Goal: Task Accomplishment & Management: Manage account settings

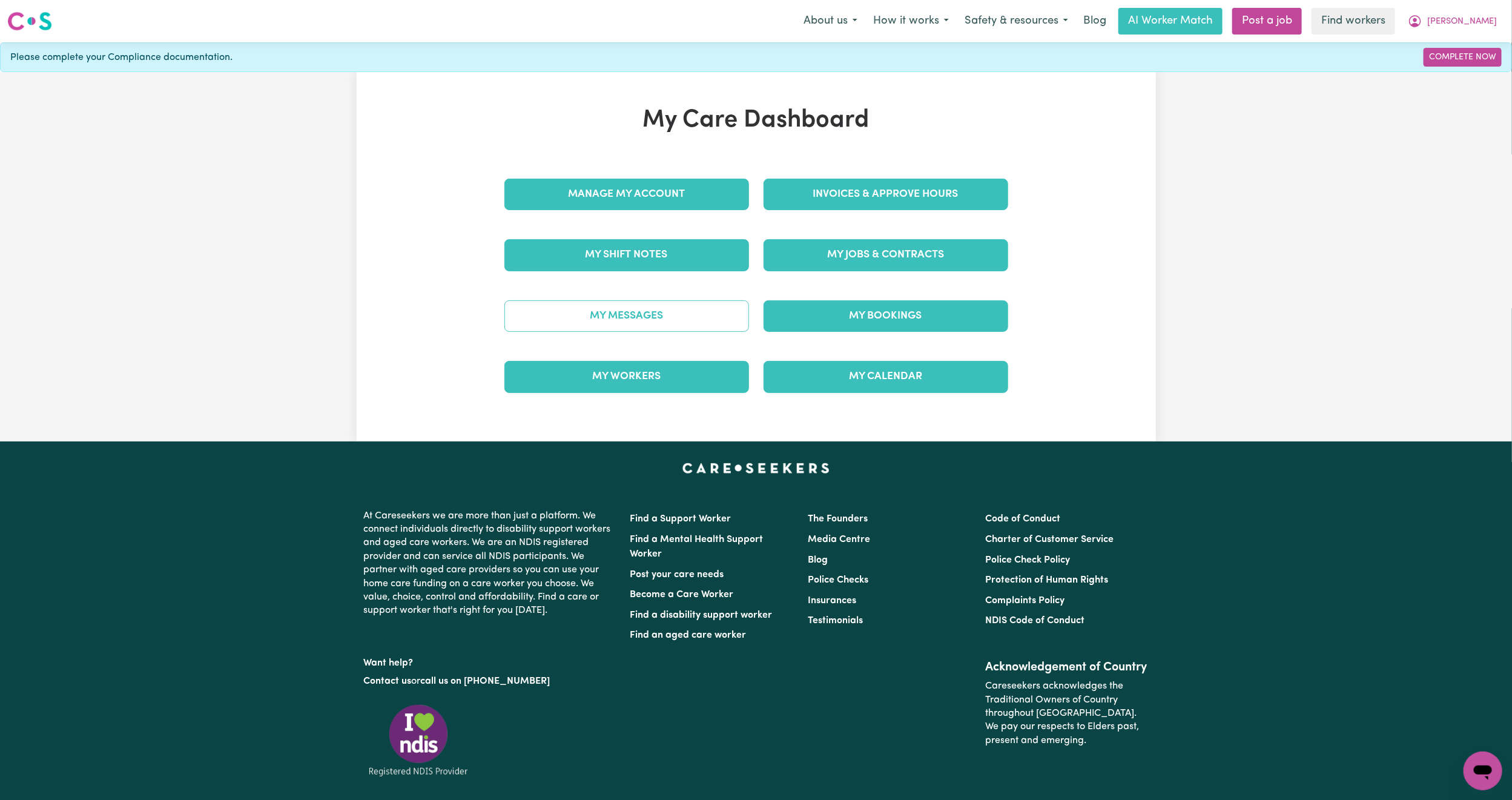
click at [666, 313] on link "My Messages" at bounding box center [626, 316] width 245 height 32
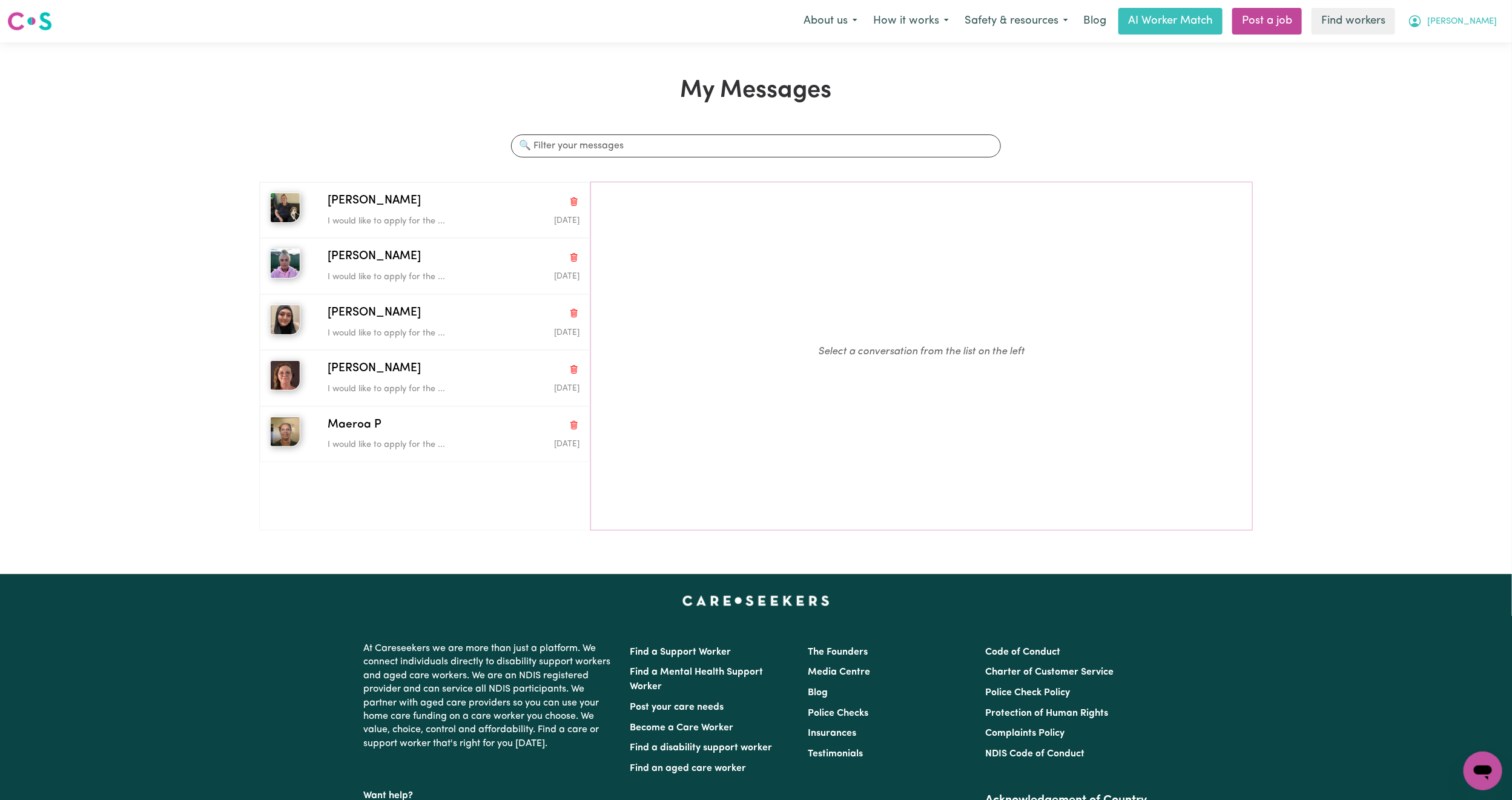
click at [1478, 25] on span "[PERSON_NAME]" at bounding box center [1462, 21] width 70 height 14
click at [1461, 47] on link "My Dashboard" at bounding box center [1456, 47] width 96 height 23
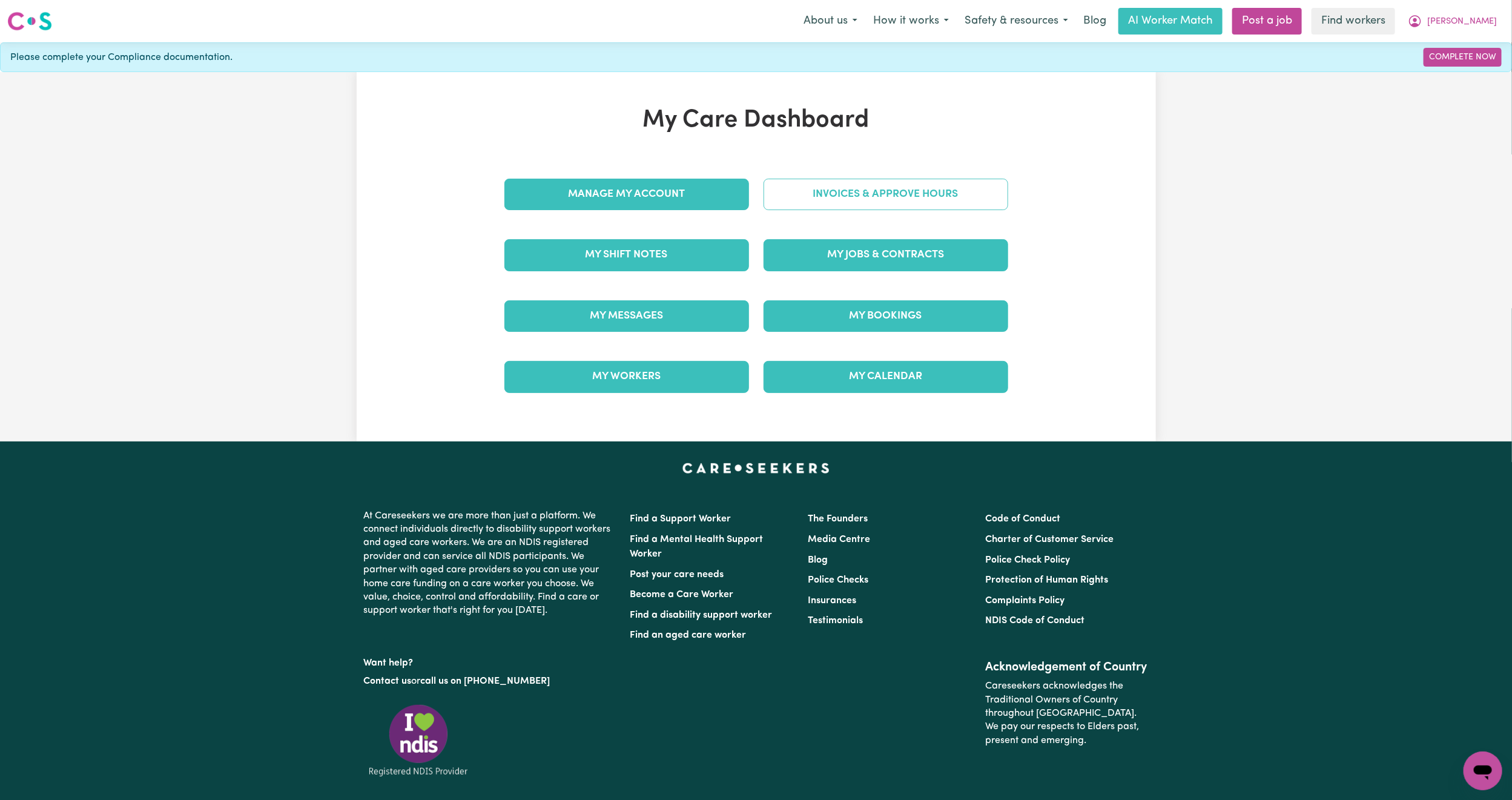
click at [923, 206] on link "Invoices & Approve Hours" at bounding box center [886, 194] width 245 height 32
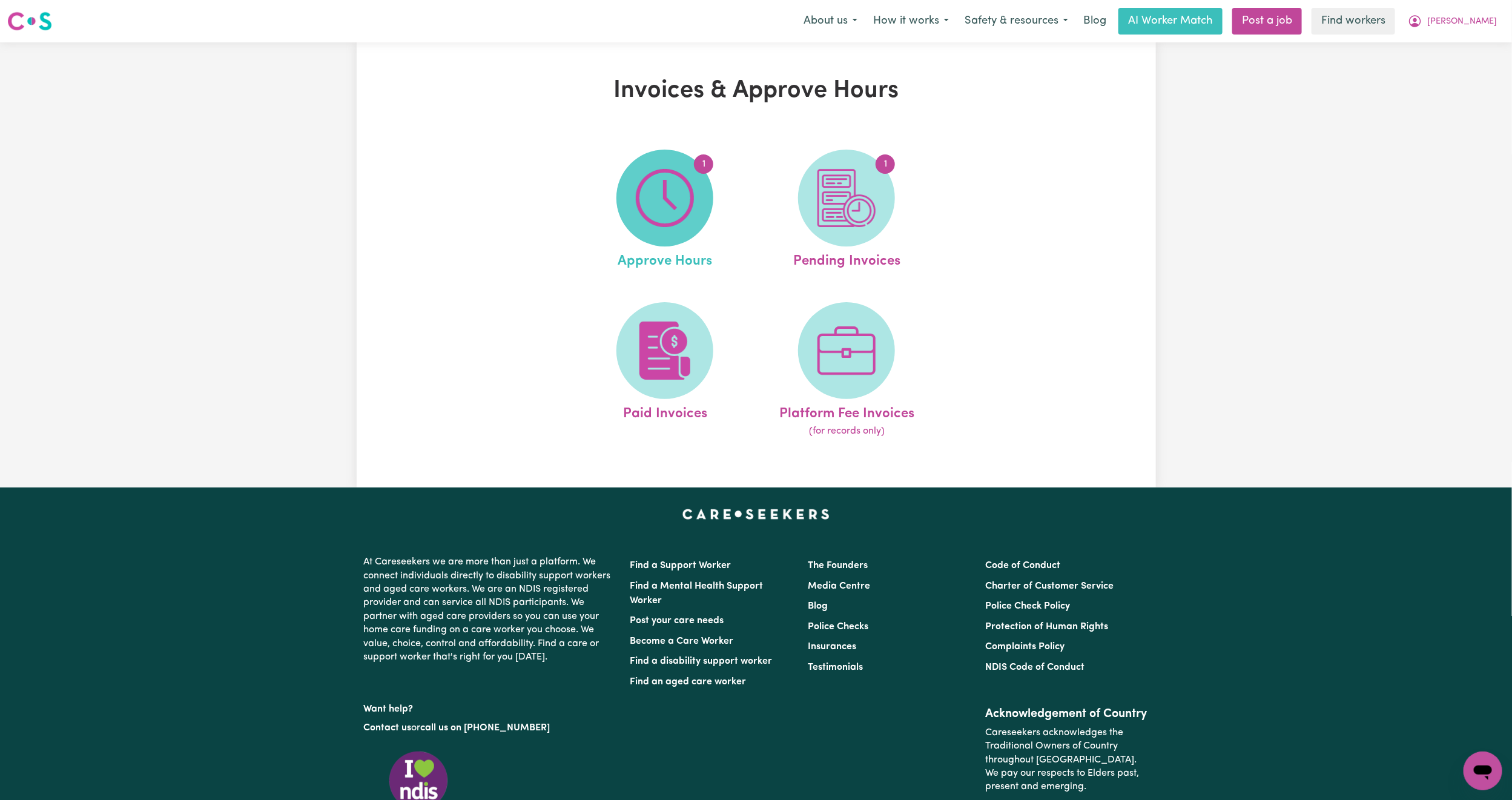
click at [618, 210] on span "1" at bounding box center [665, 198] width 97 height 97
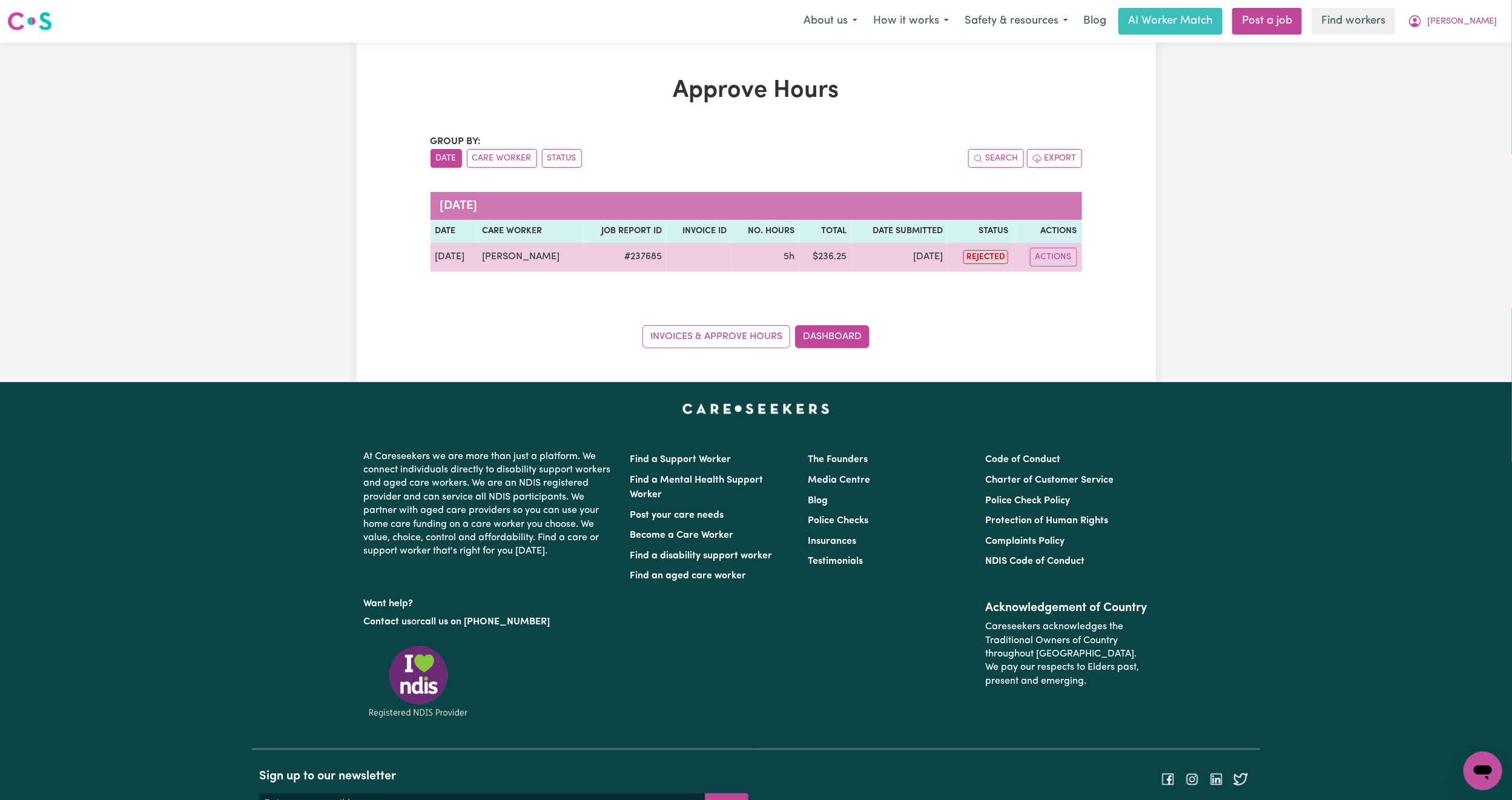
click at [636, 260] on td "# 237685" at bounding box center [624, 257] width 84 height 29
copy td "237685"
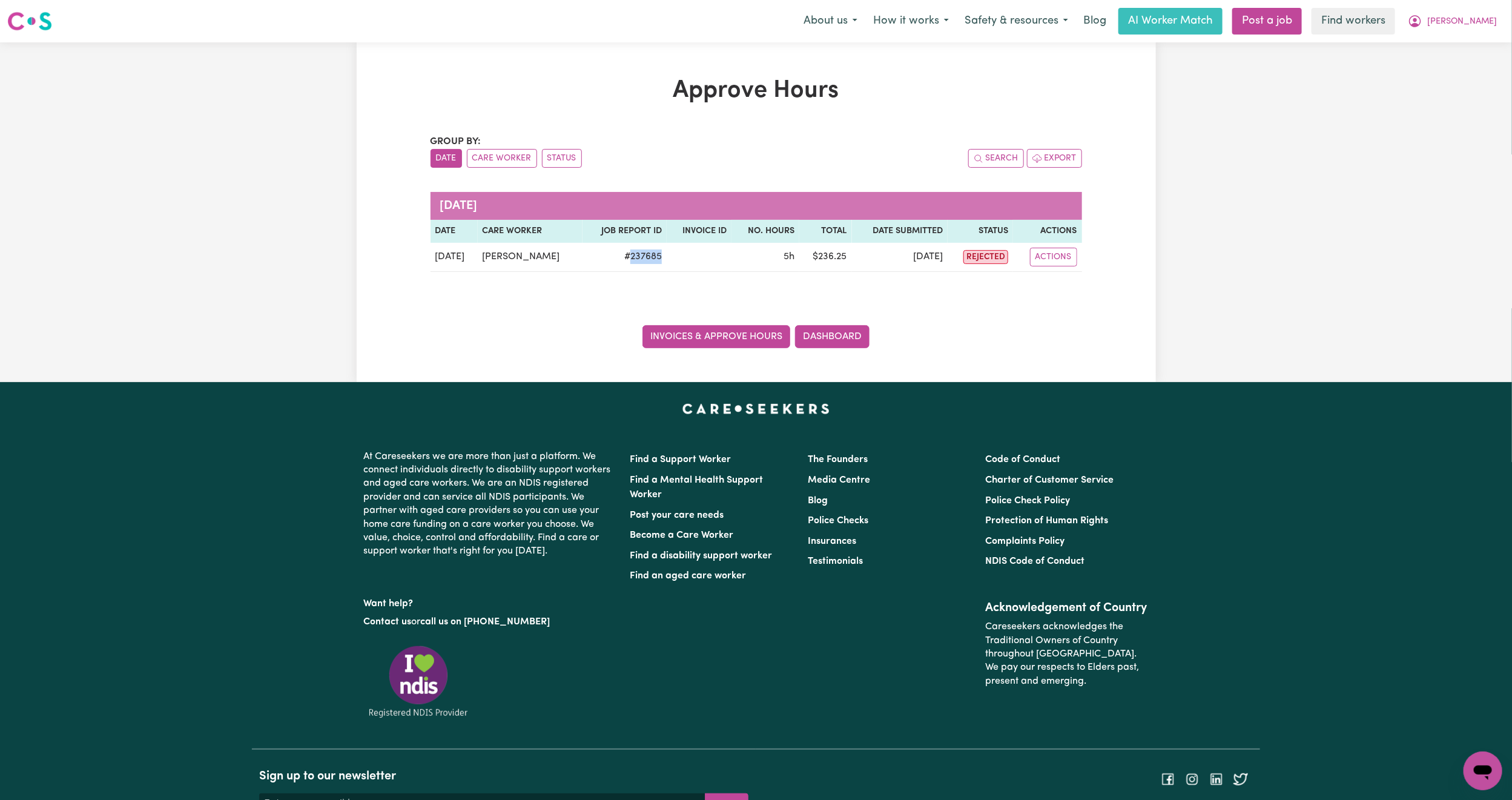
click at [702, 335] on link "Invoices & Approve Hours" at bounding box center [716, 337] width 148 height 23
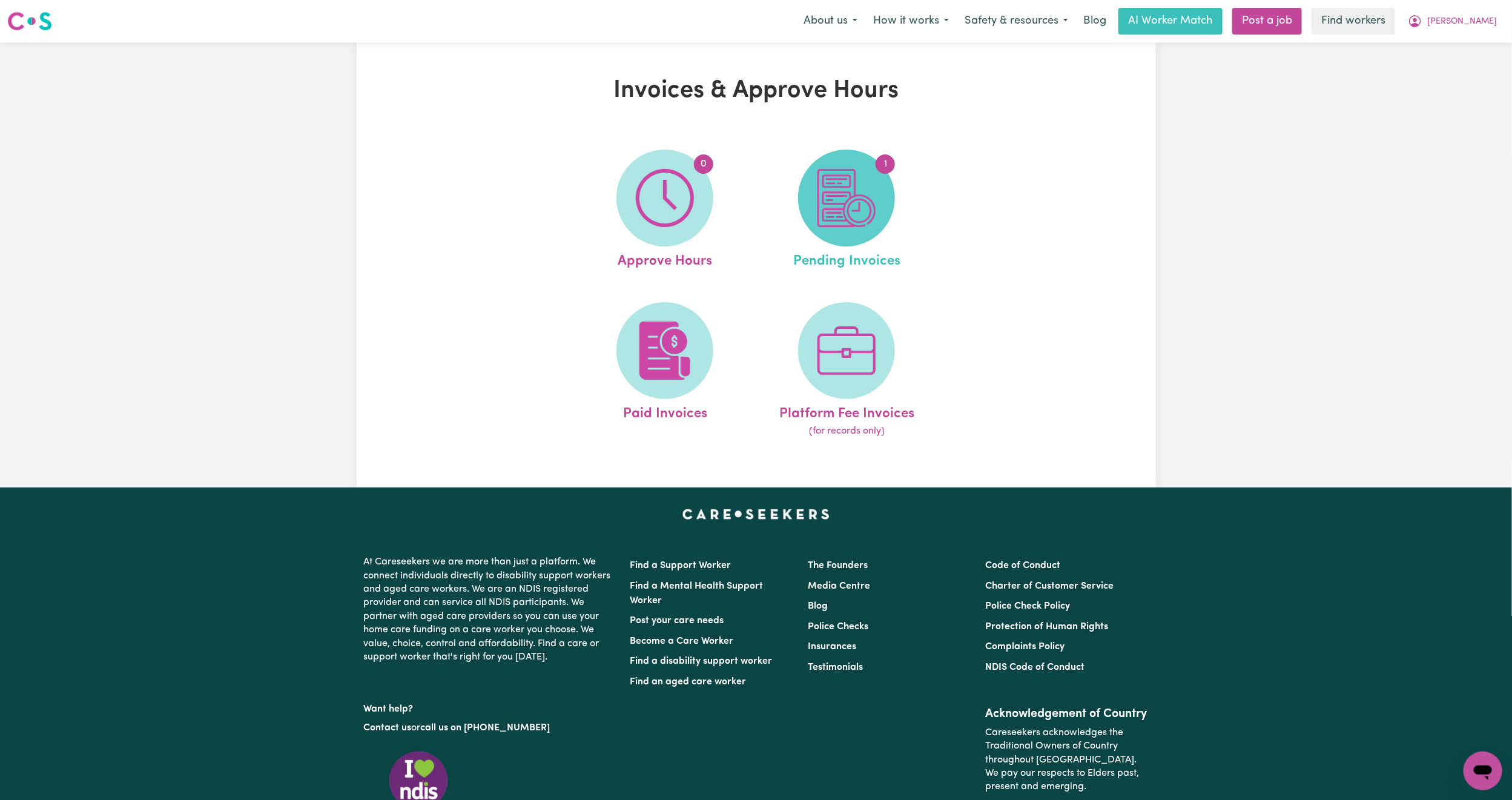
click at [857, 210] on img at bounding box center [846, 198] width 58 height 58
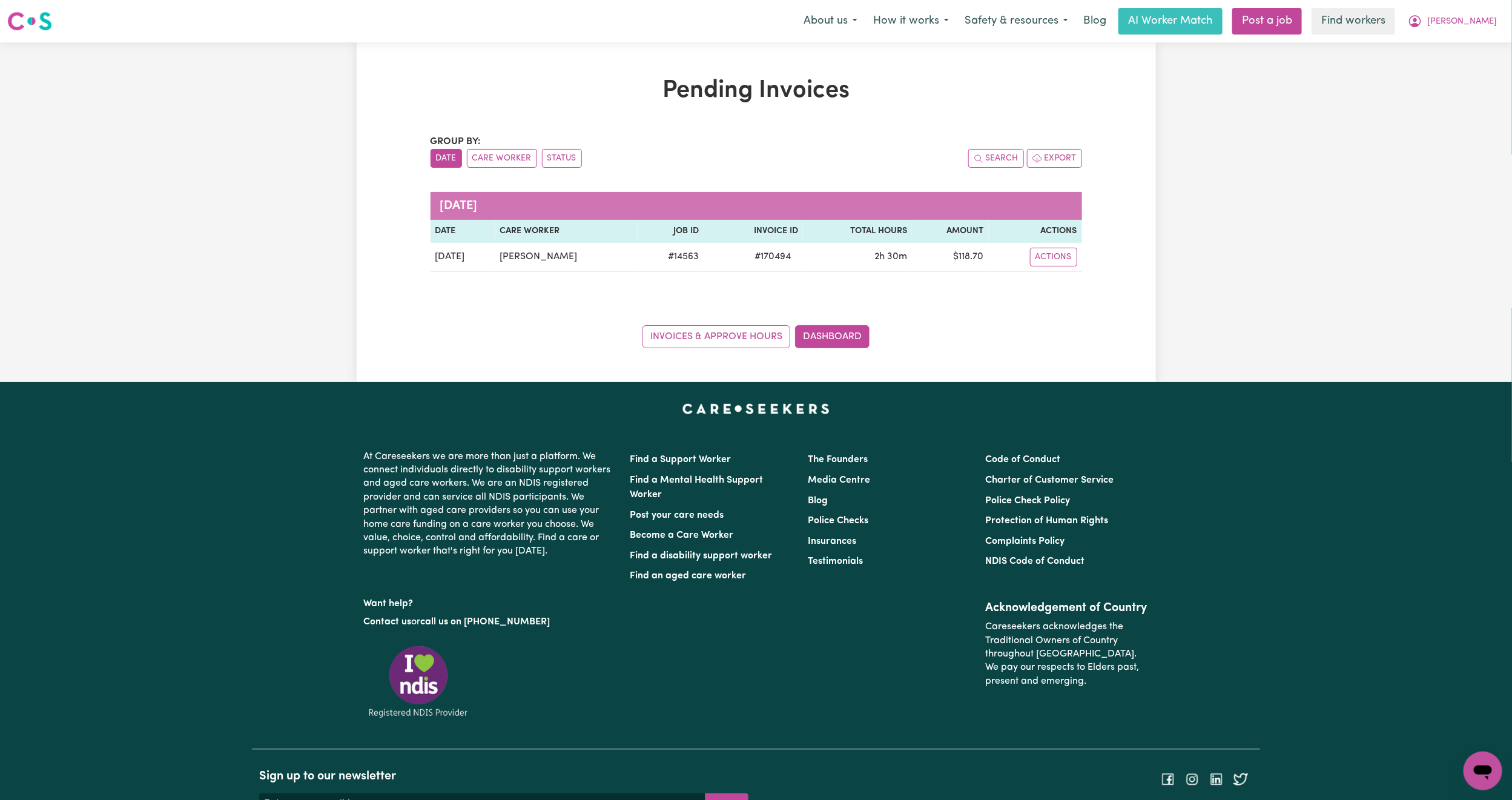
click at [1489, 35] on nav "Menu About us How it works Safety & resources Blog AI Worker Match Post a job F…" at bounding box center [756, 21] width 1512 height 43
click at [1487, 25] on span "[PERSON_NAME]" at bounding box center [1462, 21] width 70 height 14
click at [1461, 46] on link "My Dashboard" at bounding box center [1456, 47] width 96 height 23
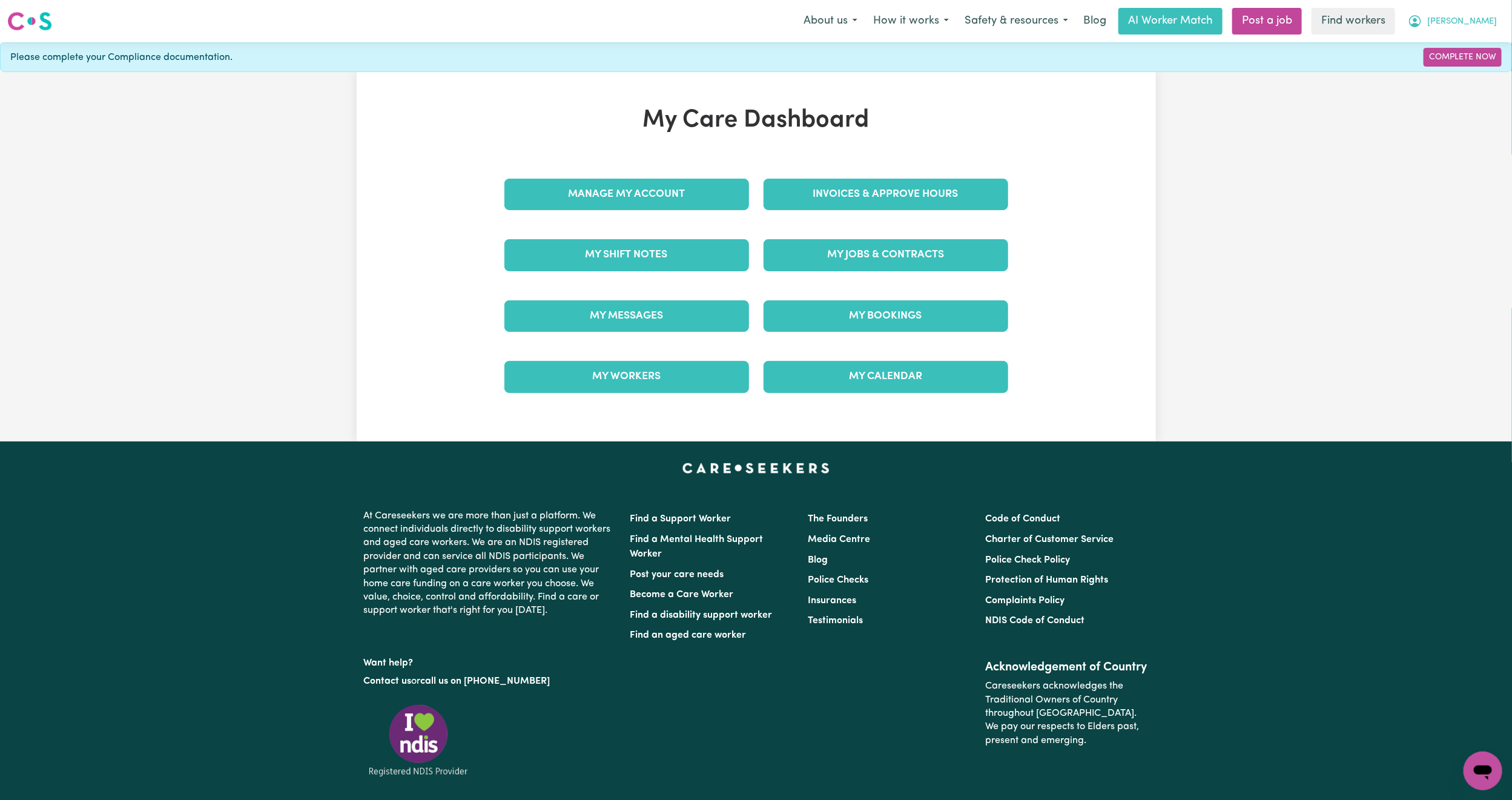
drag, startPoint x: 1477, startPoint y: 15, endPoint x: 1467, endPoint y: 27, distance: 15.6
click at [1477, 15] on span "[PERSON_NAME]" at bounding box center [1462, 21] width 70 height 14
click at [1447, 69] on link "Logout" at bounding box center [1456, 70] width 96 height 23
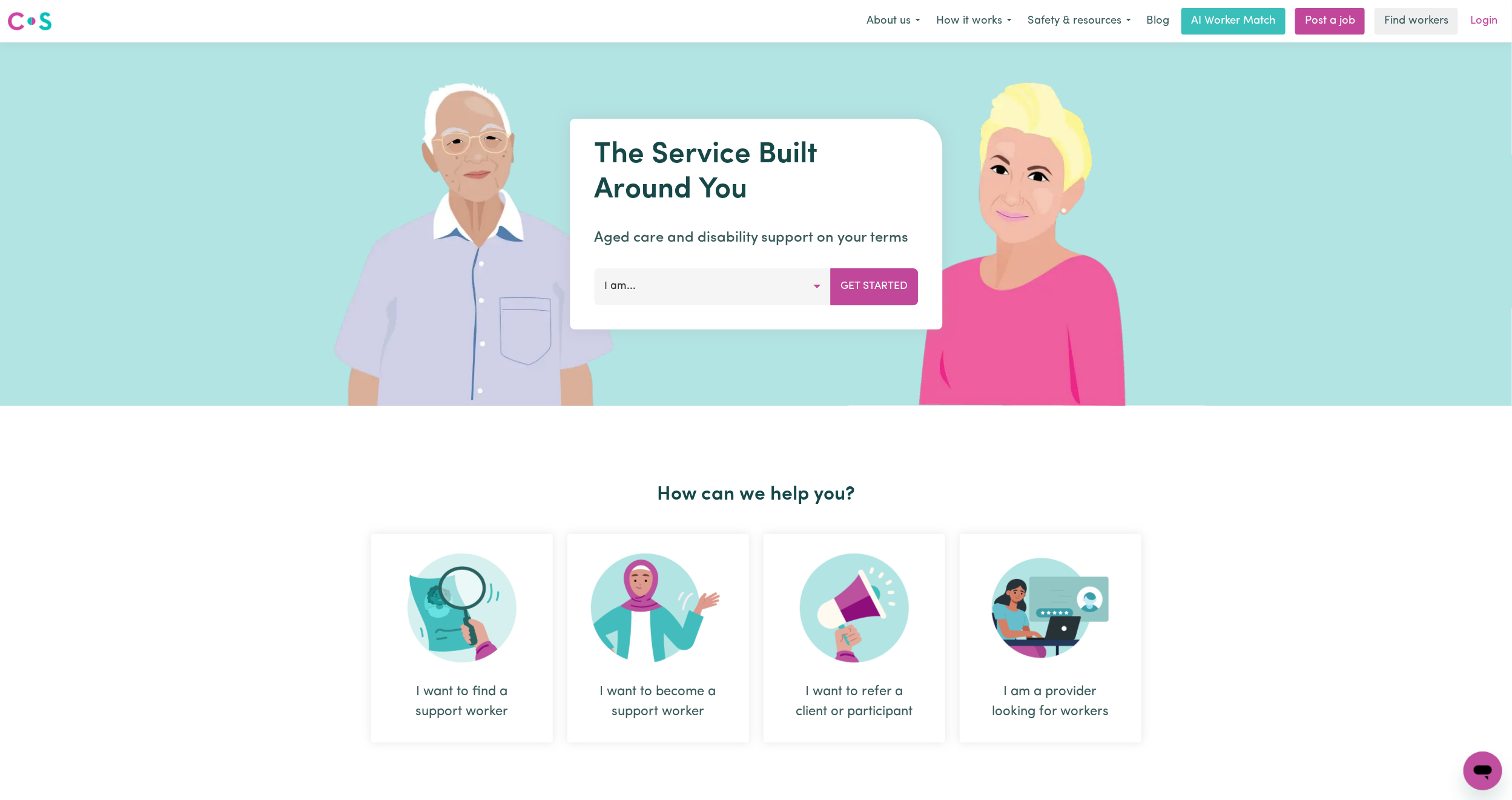
click at [1493, 24] on link "Login" at bounding box center [1484, 21] width 42 height 26
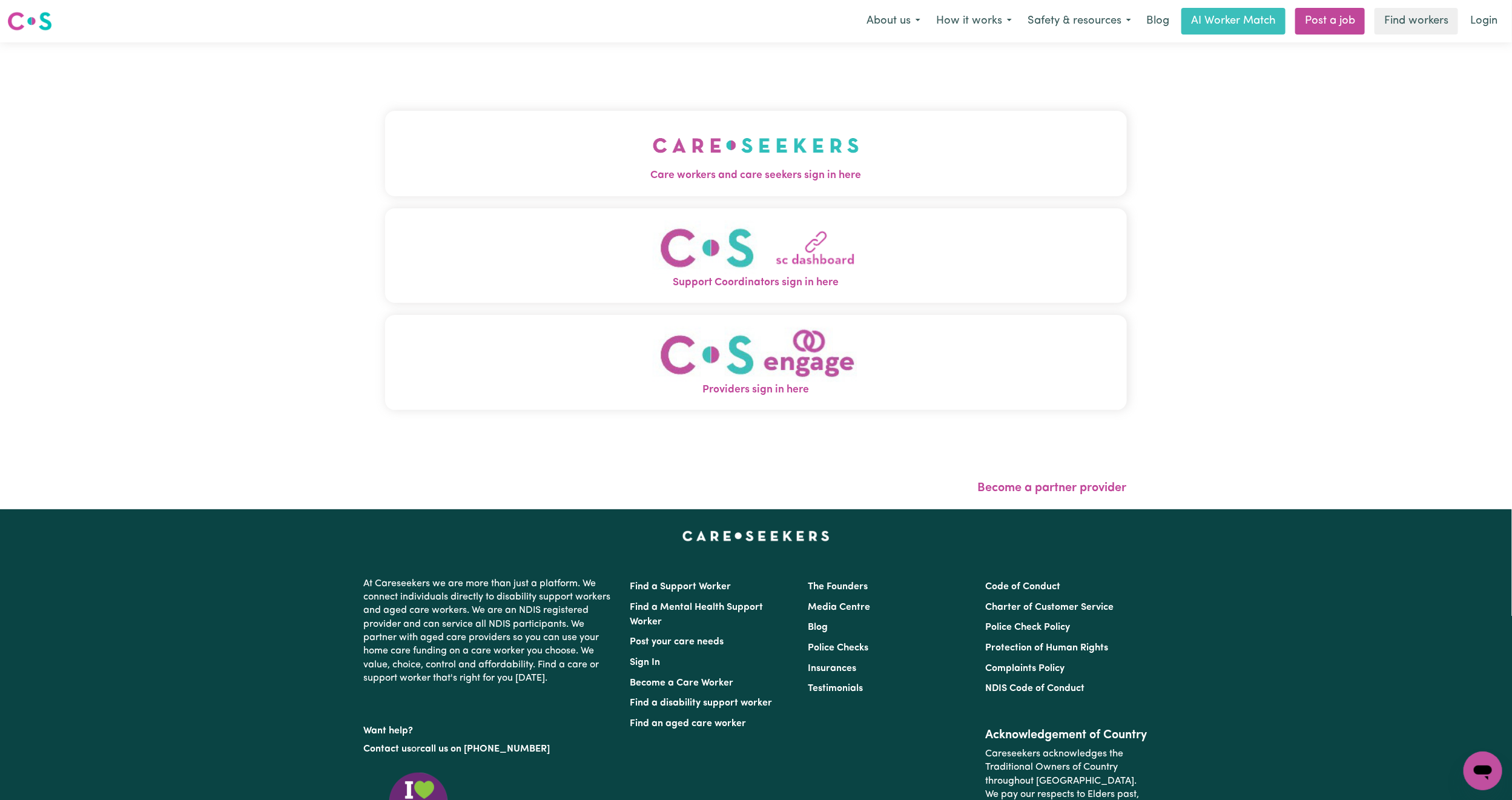
click at [844, 119] on button "Care workers and care seekers sign in here" at bounding box center [755, 153] width 742 height 85
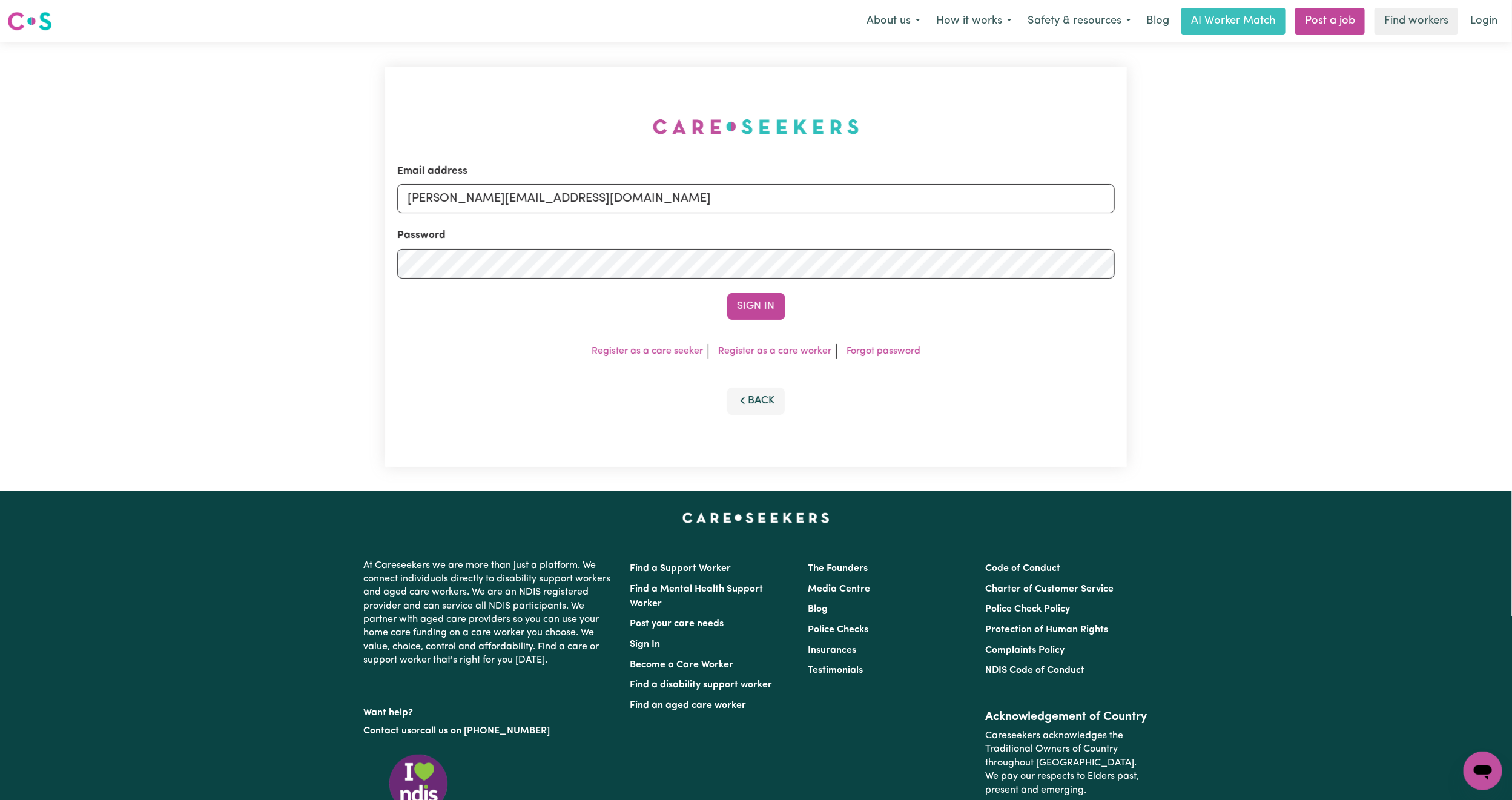
click at [598, 210] on div "Email address [PERSON_NAME][EMAIL_ADDRESS][DOMAIN_NAME] Password Sign In Regist…" at bounding box center [755, 267] width 756 height 449
drag, startPoint x: 456, startPoint y: 199, endPoint x: 480, endPoint y: 216, distance: 29.4
click at [456, 199] on input "[PERSON_NAME][EMAIL_ADDRESS][DOMAIN_NAME]" at bounding box center [755, 198] width 717 height 29
click at [542, 202] on input "[PERSON_NAME][EMAIL_ADDRESS][DOMAIN_NAME]" at bounding box center [755, 198] width 717 height 29
click at [806, 260] on form "Email address [EMAIL_ADDRESS][PERSON_NAME][DOMAIN_NAME] Password Sign In" at bounding box center [755, 241] width 717 height 156
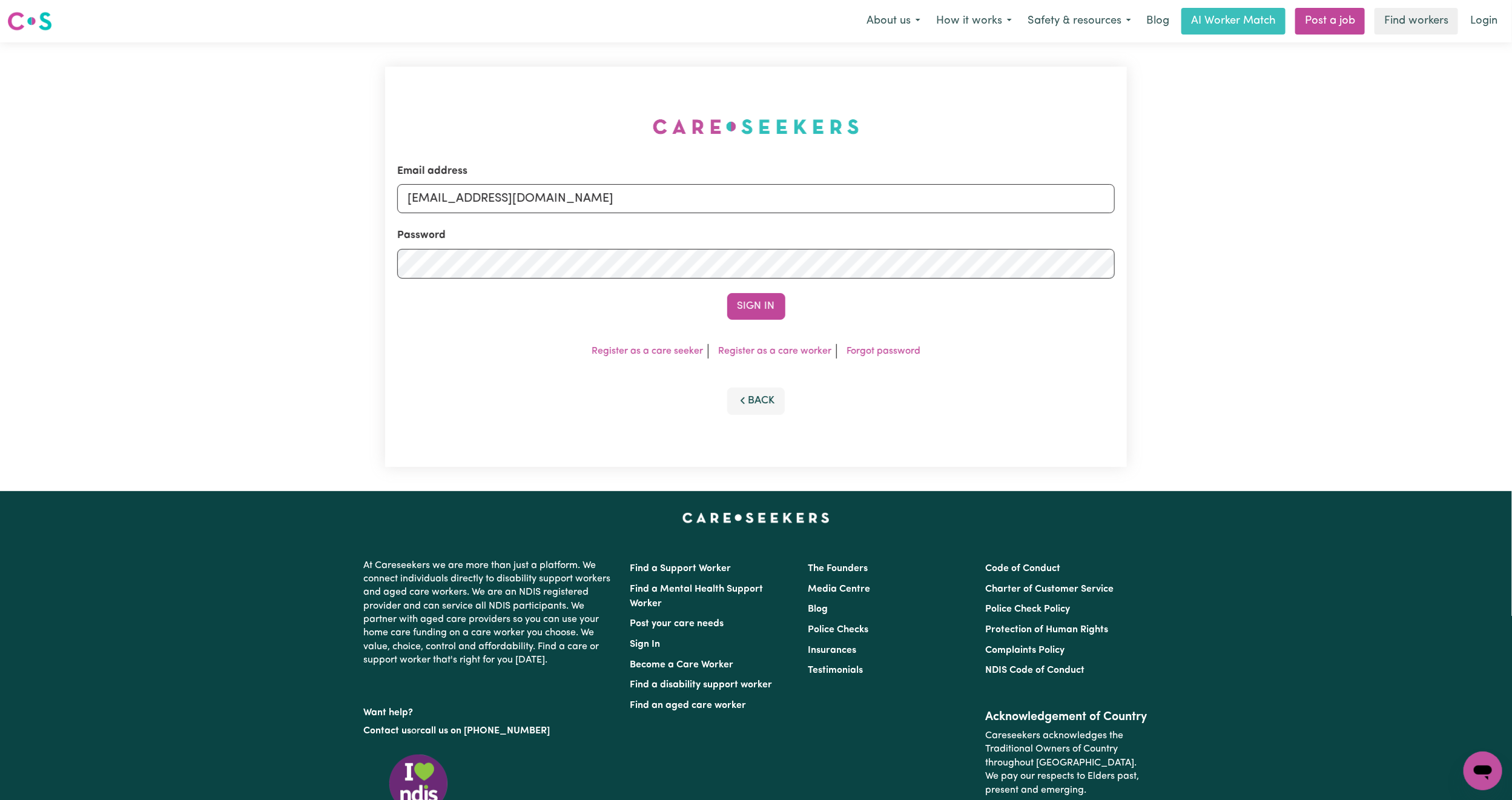
type input "[EMAIL_ADDRESS][DOMAIN_NAME]"
click at [769, 320] on div "Email address [EMAIL_ADDRESS][DOMAIN_NAME] Password Sign In Register as a care …" at bounding box center [755, 267] width 742 height 400
click at [759, 309] on button "Sign In" at bounding box center [756, 306] width 58 height 26
